Goal: Transaction & Acquisition: Purchase product/service

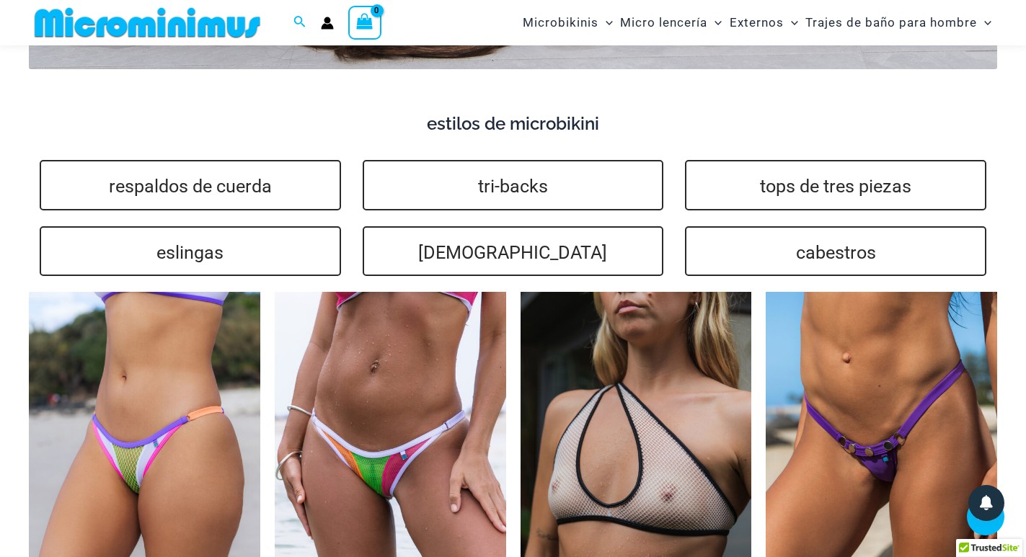
scroll to position [3305, 0]
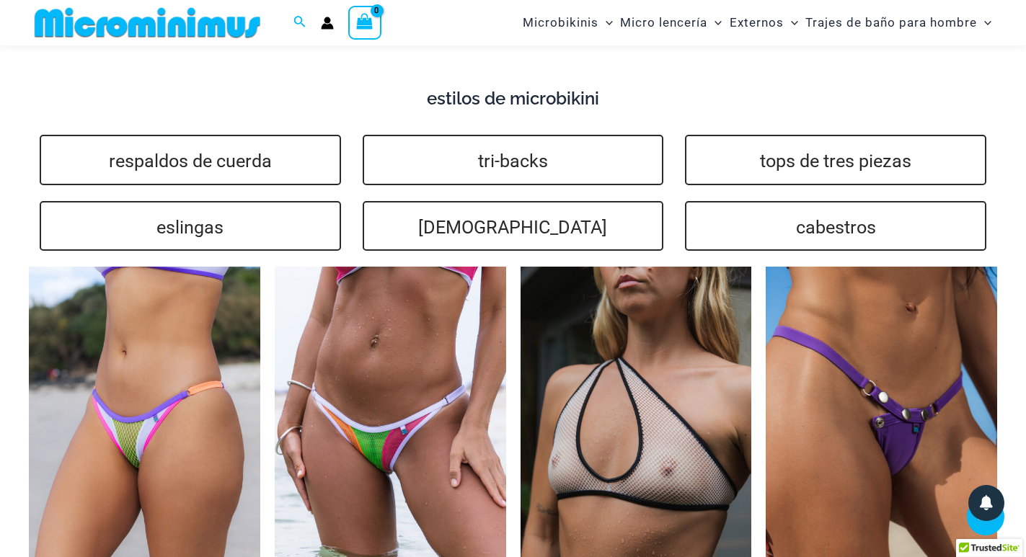
click at [807, 333] on img at bounding box center [882, 440] width 232 height 347
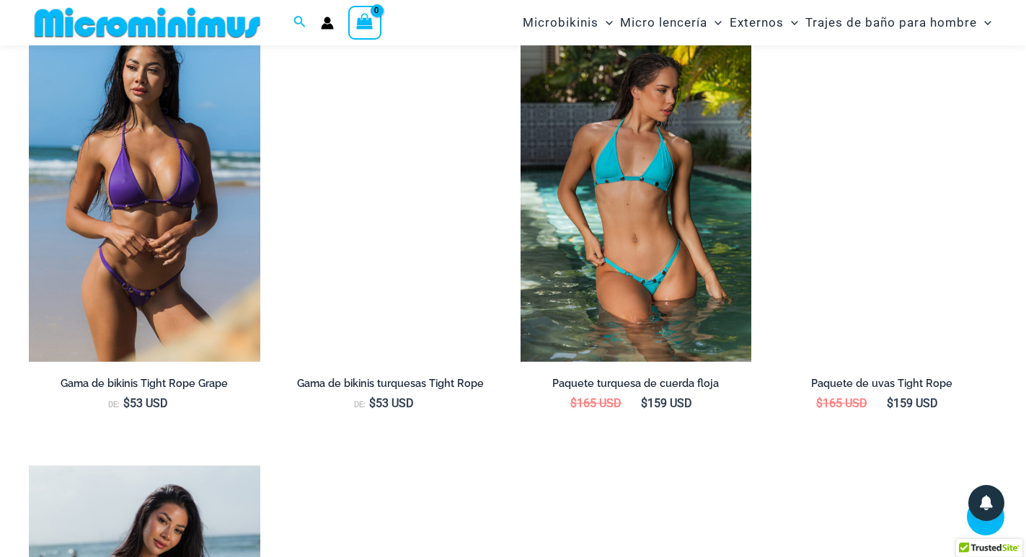
scroll to position [1431, 0]
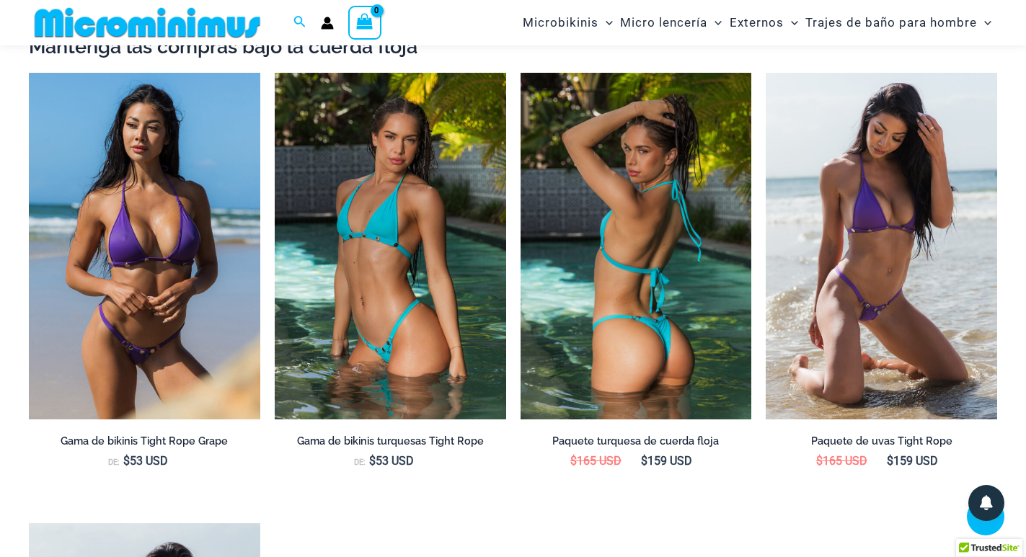
click at [659, 252] on img at bounding box center [637, 246] width 232 height 347
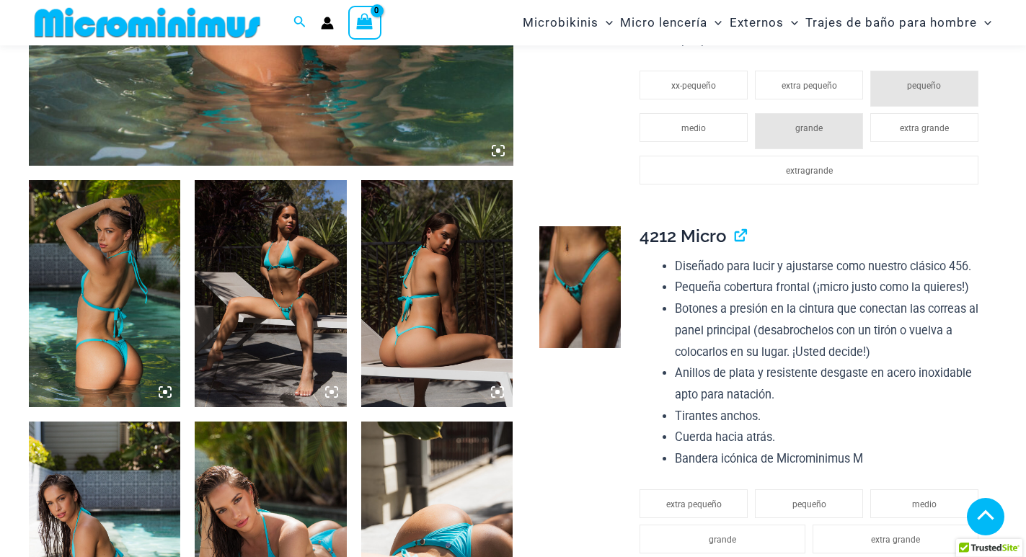
scroll to position [710, 0]
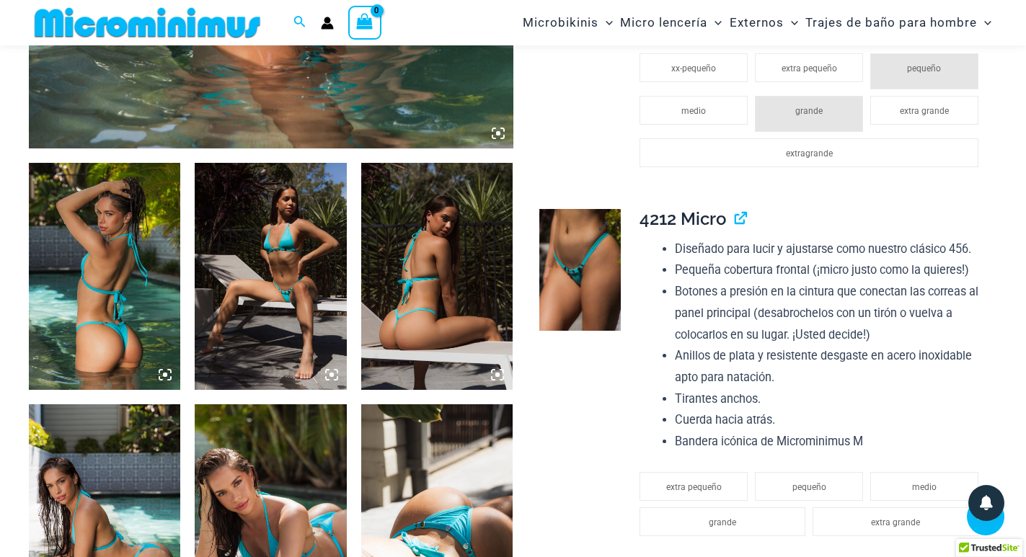
click at [561, 260] on img at bounding box center [579, 270] width 81 height 122
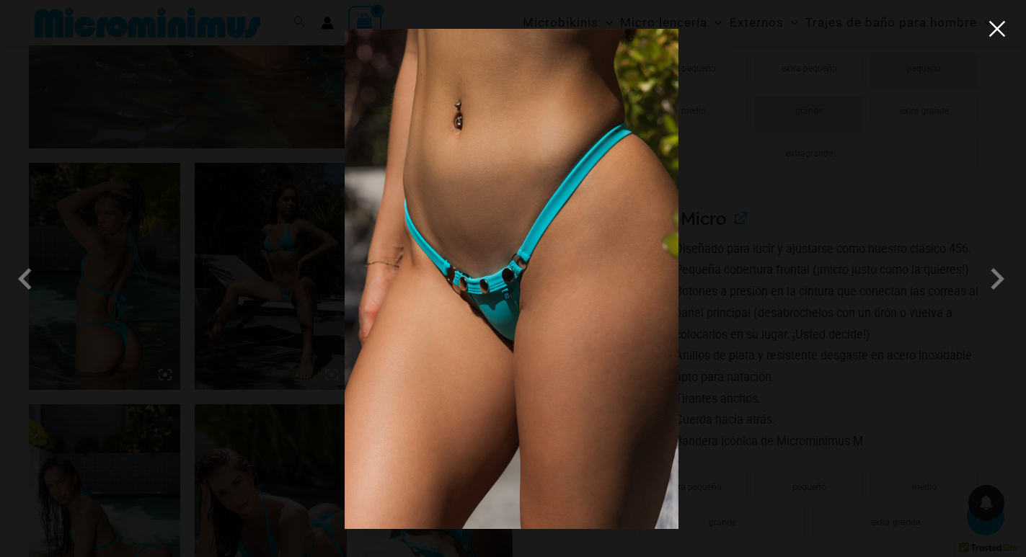
click at [1003, 37] on button "Close" at bounding box center [998, 29] width 22 height 22
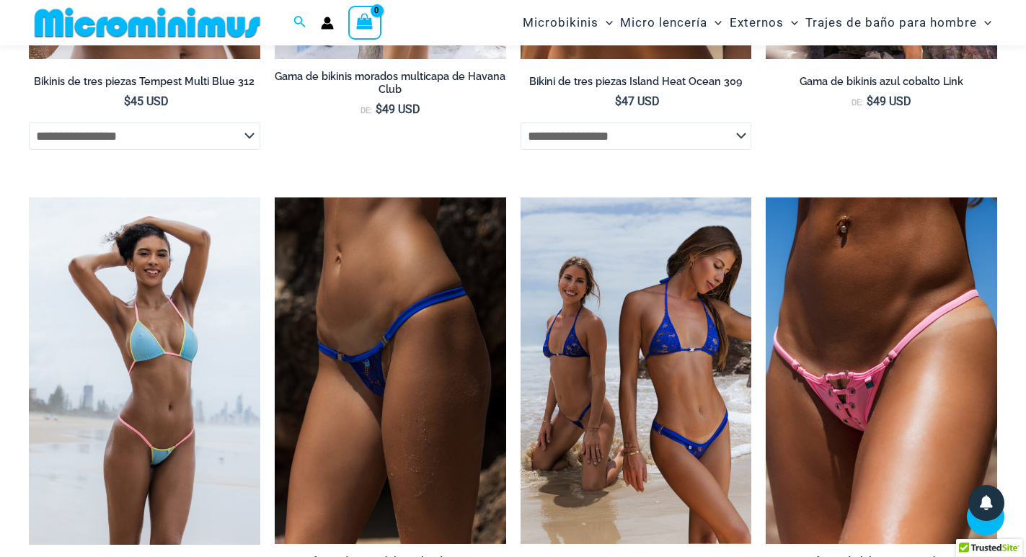
scroll to position [4388, 0]
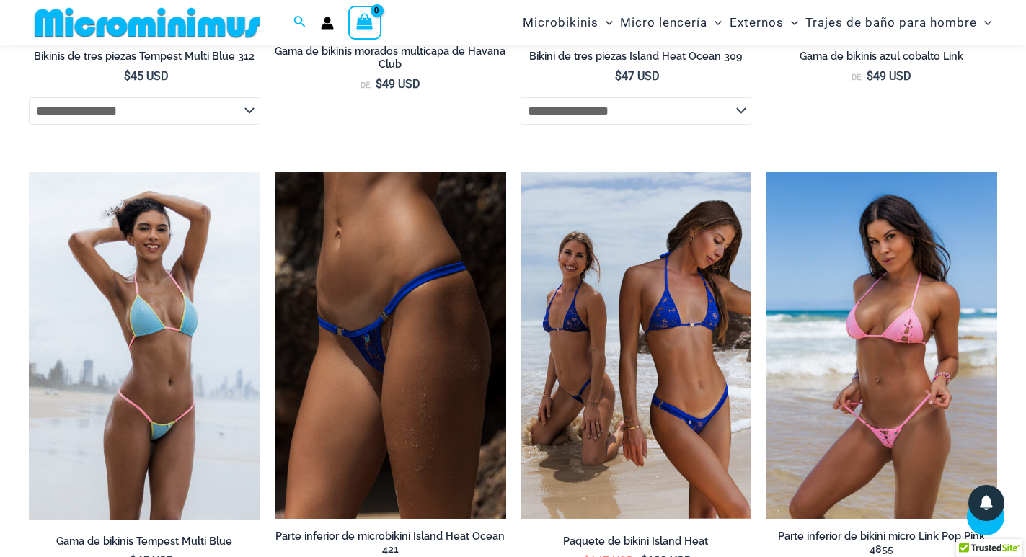
click at [819, 322] on img at bounding box center [882, 345] width 232 height 347
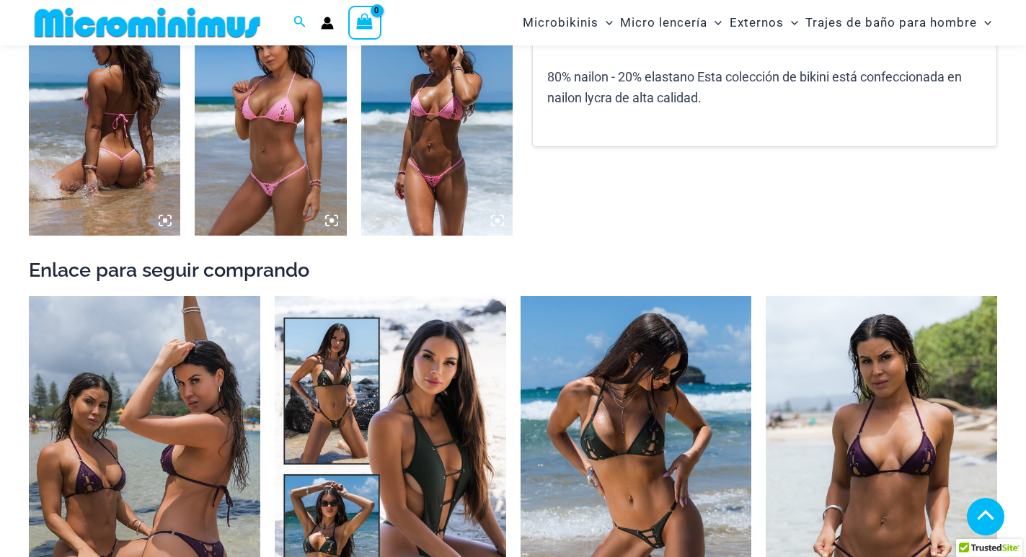
scroll to position [1143, 0]
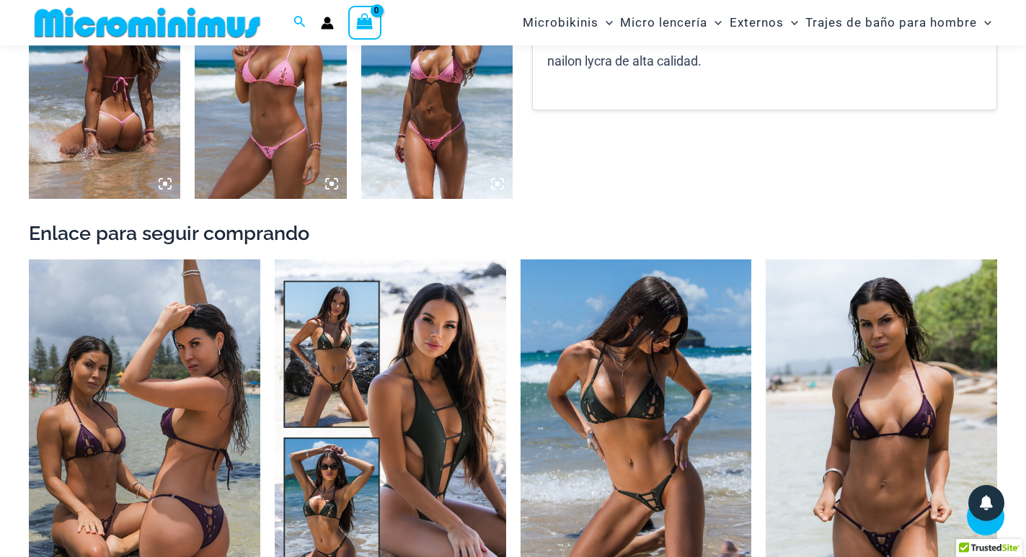
click at [410, 151] on img at bounding box center [436, 85] width 151 height 228
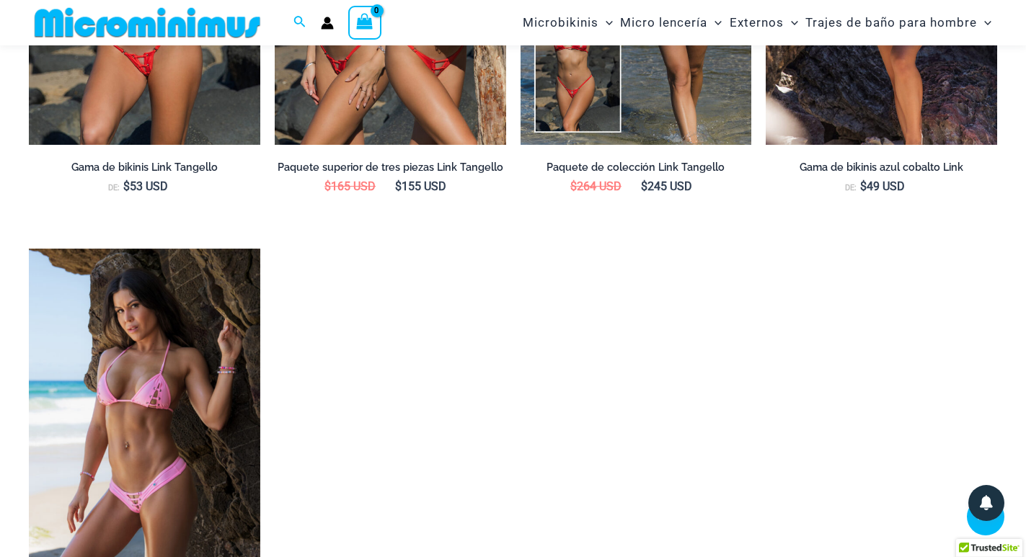
scroll to position [2081, 0]
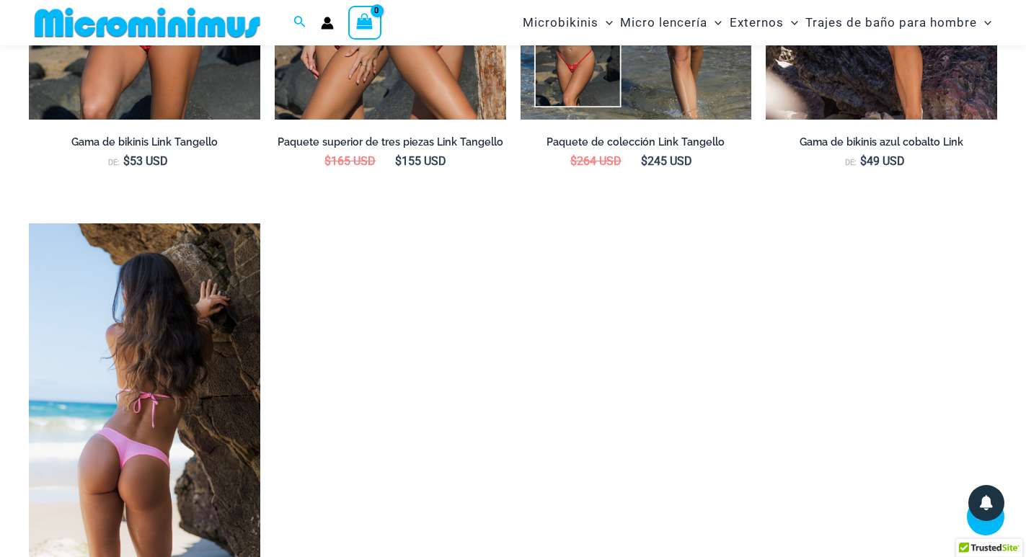
click at [137, 362] on img at bounding box center [145, 397] width 232 height 347
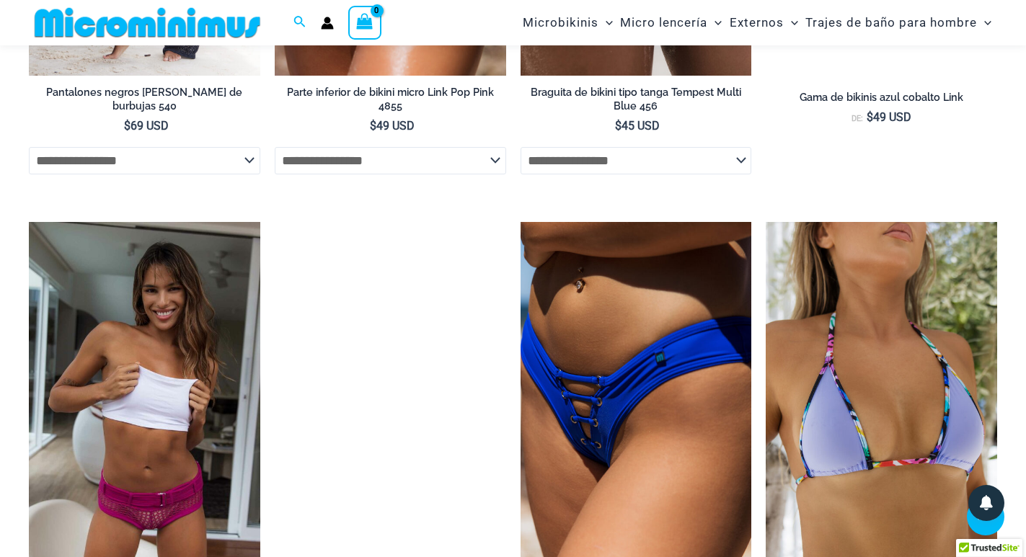
scroll to position [3887, 0]
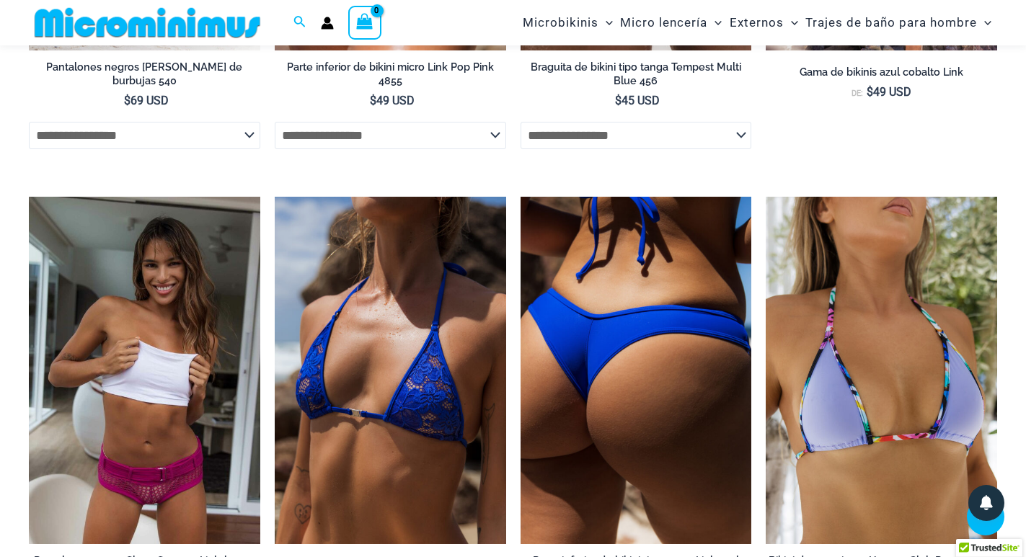
click at [565, 354] on img at bounding box center [637, 370] width 232 height 347
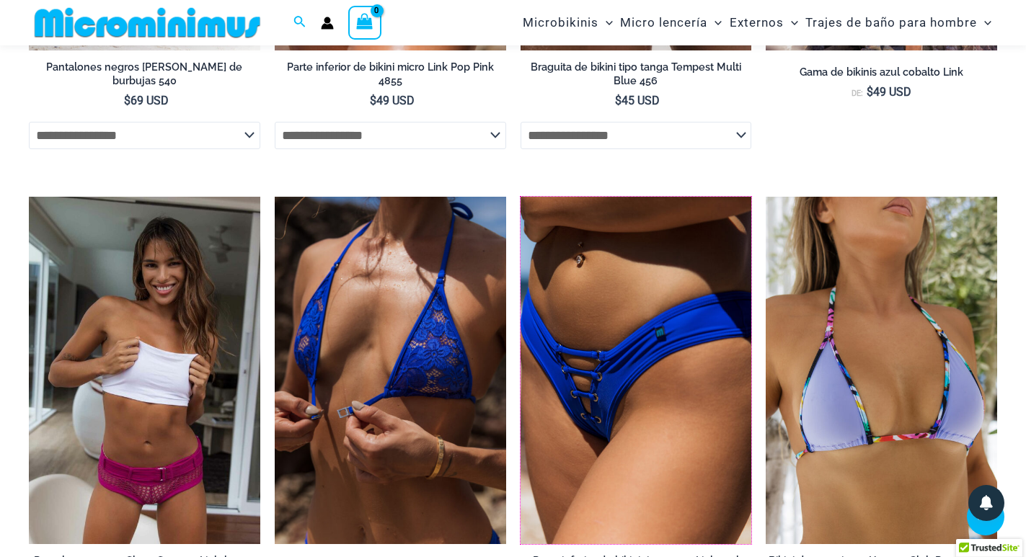
scroll to position [3940, 0]
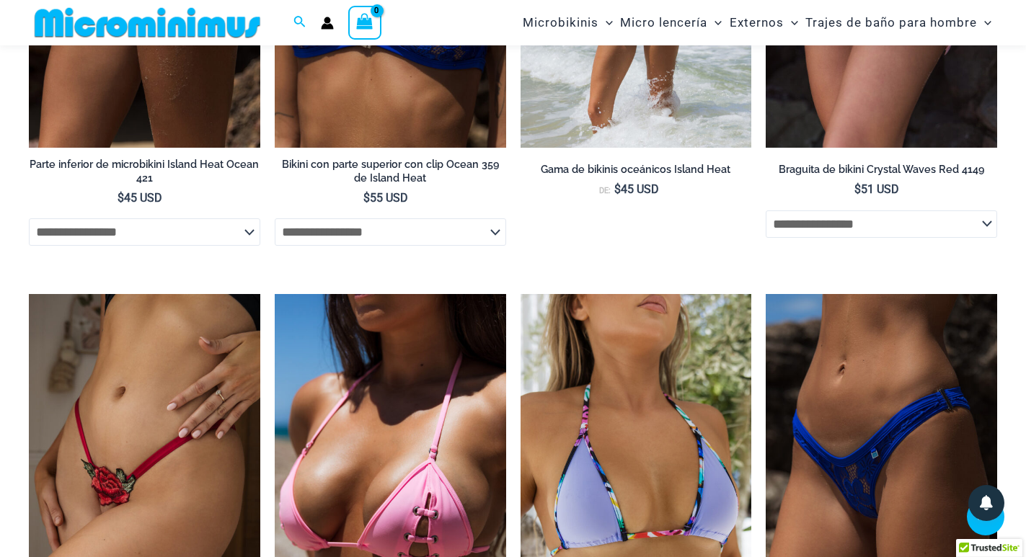
scroll to position [3525, 0]
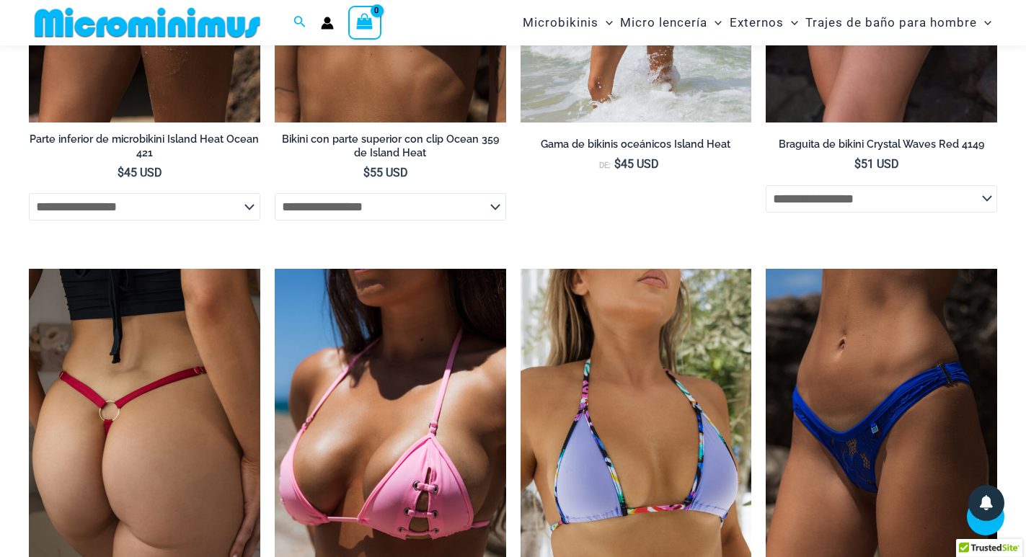
click at [169, 413] on img at bounding box center [145, 442] width 232 height 347
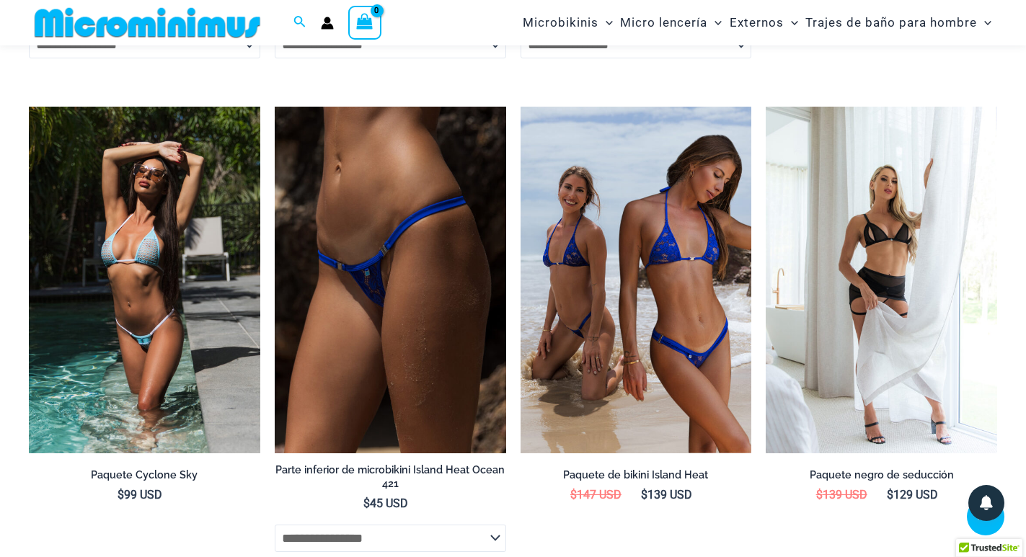
scroll to position [1862, 0]
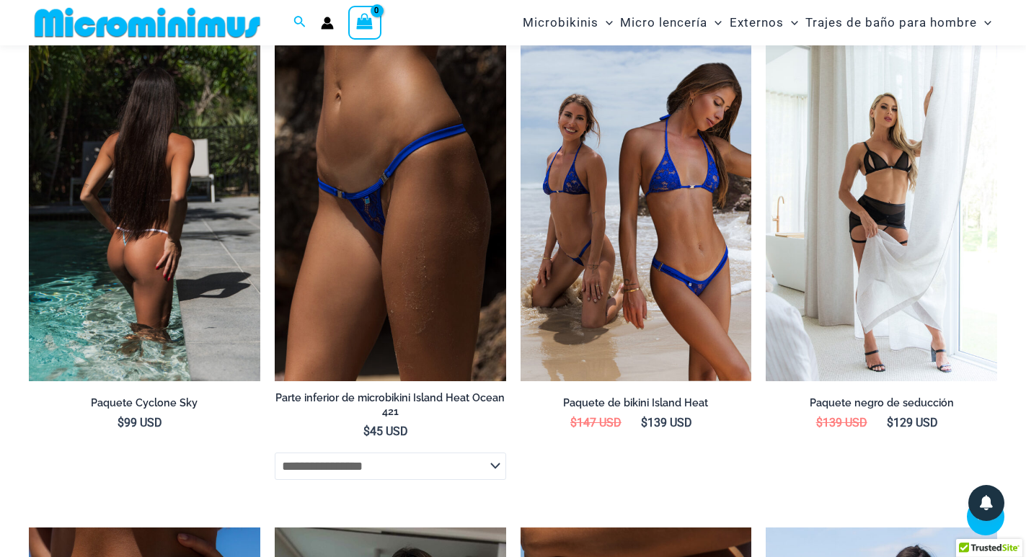
click at [218, 309] on img at bounding box center [145, 208] width 232 height 347
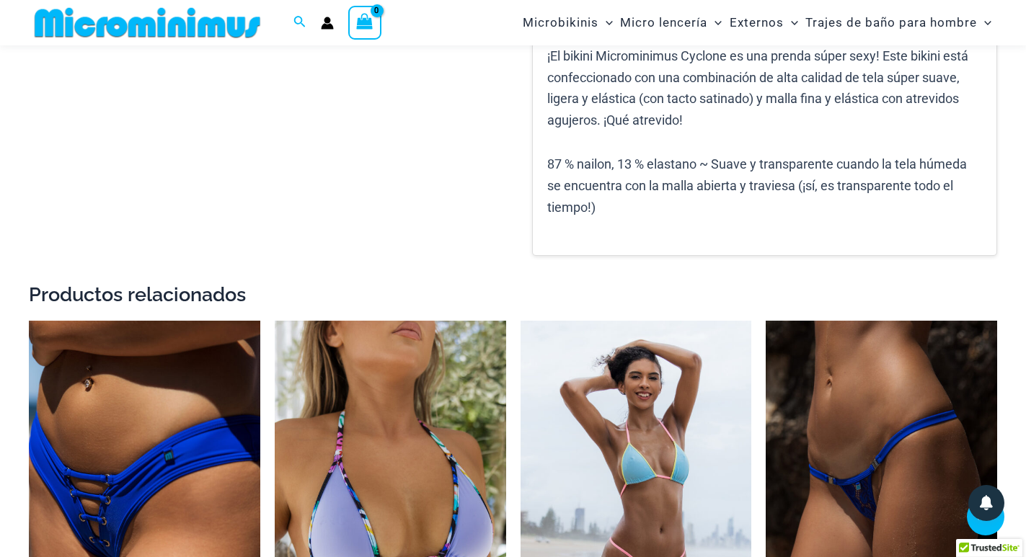
scroll to position [1718, 0]
